Goal: Transaction & Acquisition: Purchase product/service

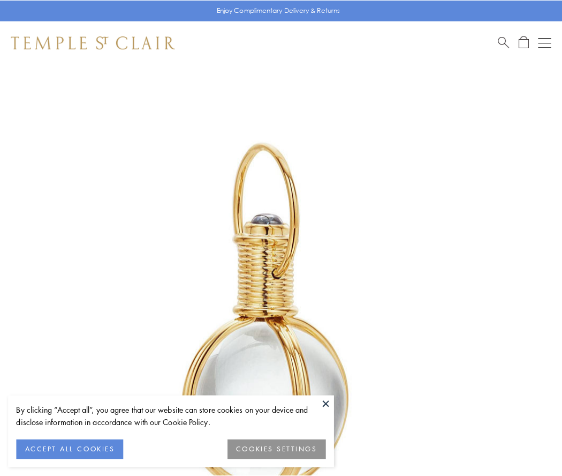
scroll to position [280, 0]
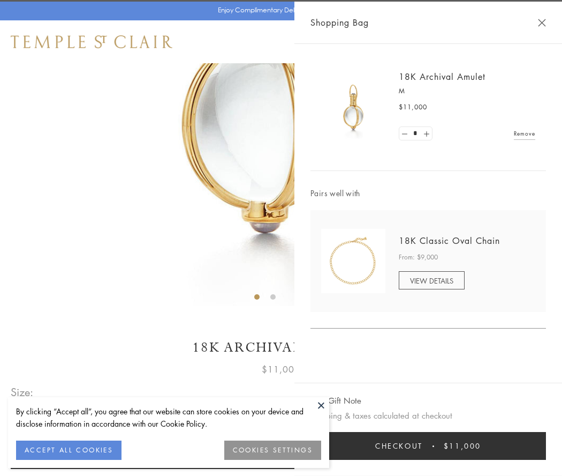
click at [428, 446] on button "Checkout $11,000" at bounding box center [429, 446] width 236 height 28
